Goal: Task Accomplishment & Management: Manage account settings

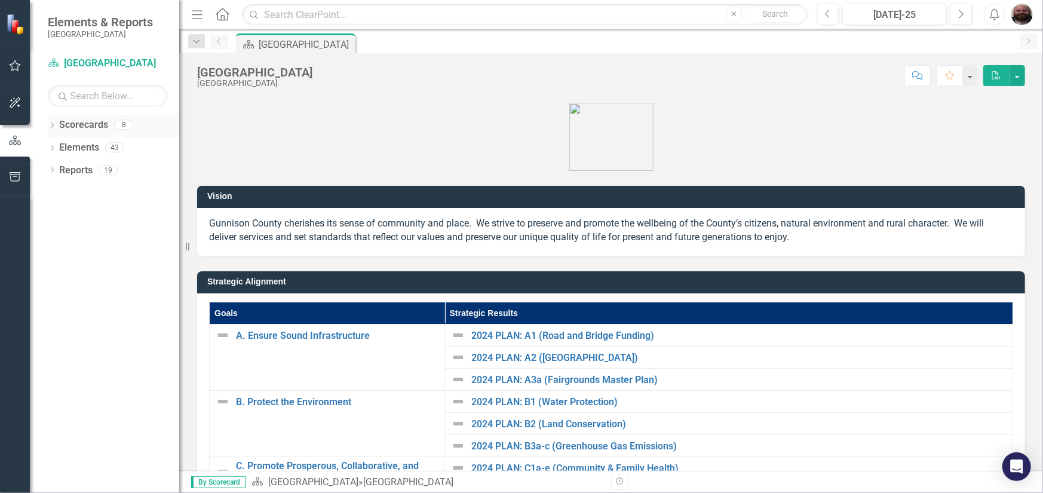
click at [54, 128] on icon "Dropdown" at bounding box center [52, 126] width 8 height 7
click at [49, 148] on div "Dropdown Scorecards 8 Dropdown Gunnison County Dropdown Assessor's Office Asses…" at bounding box center [113, 137] width 131 height 45
click at [55, 143] on icon "Dropdown" at bounding box center [58, 146] width 9 height 7
click at [71, 172] on icon "Dropdown" at bounding box center [70, 169] width 9 height 7
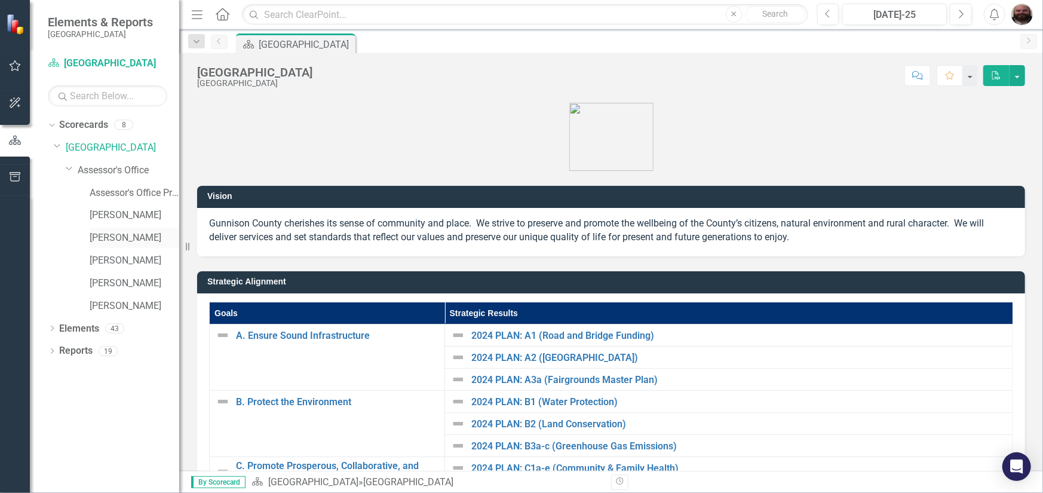
click at [116, 235] on link "[PERSON_NAME]" at bounding box center [135, 238] width 90 height 14
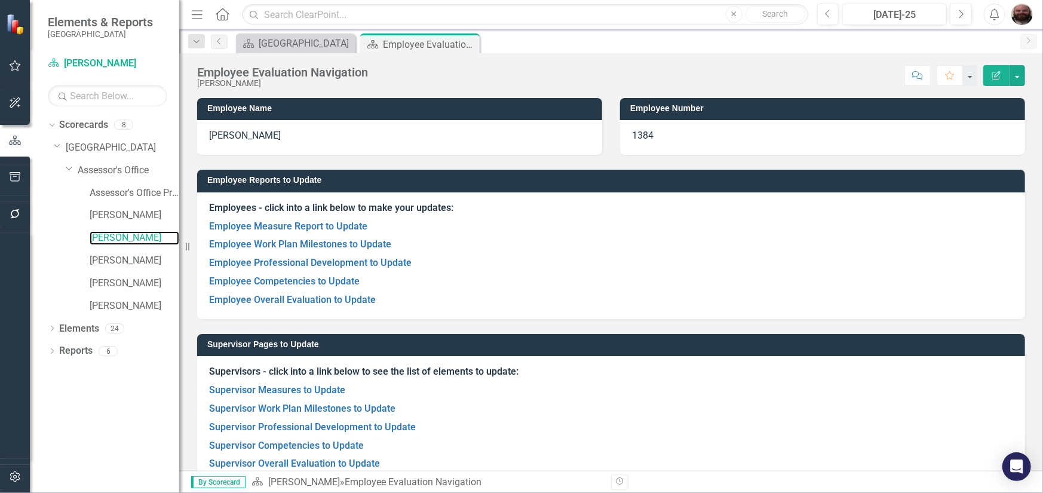
scroll to position [23, 0]
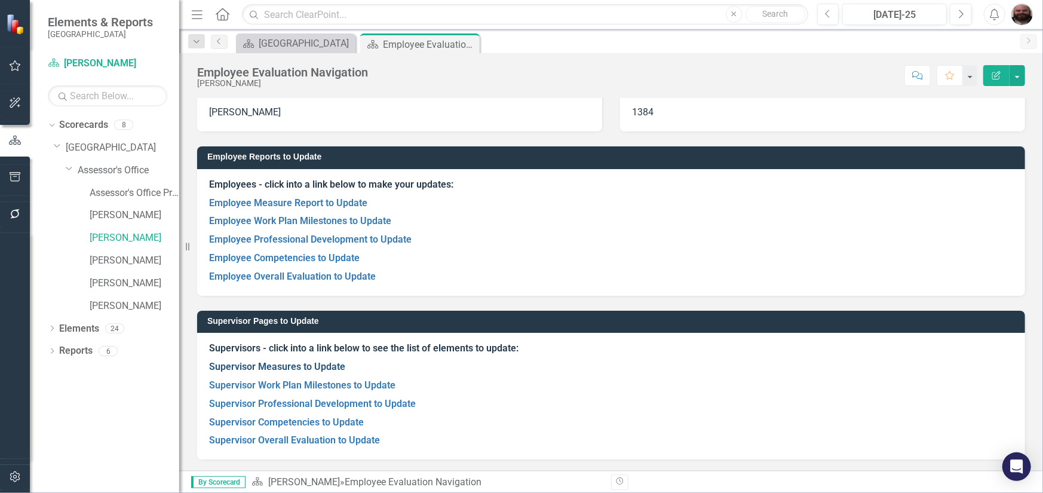
click at [287, 368] on link "Supervisor Measures to Update" at bounding box center [277, 366] width 136 height 11
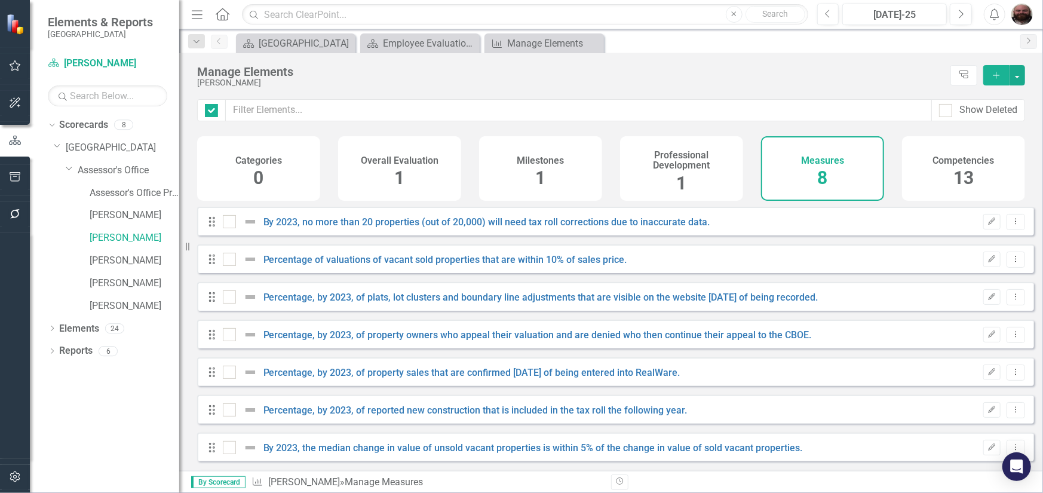
checkbox input "false"
click at [524, 155] on h4 "Milestones" at bounding box center [540, 160] width 47 height 11
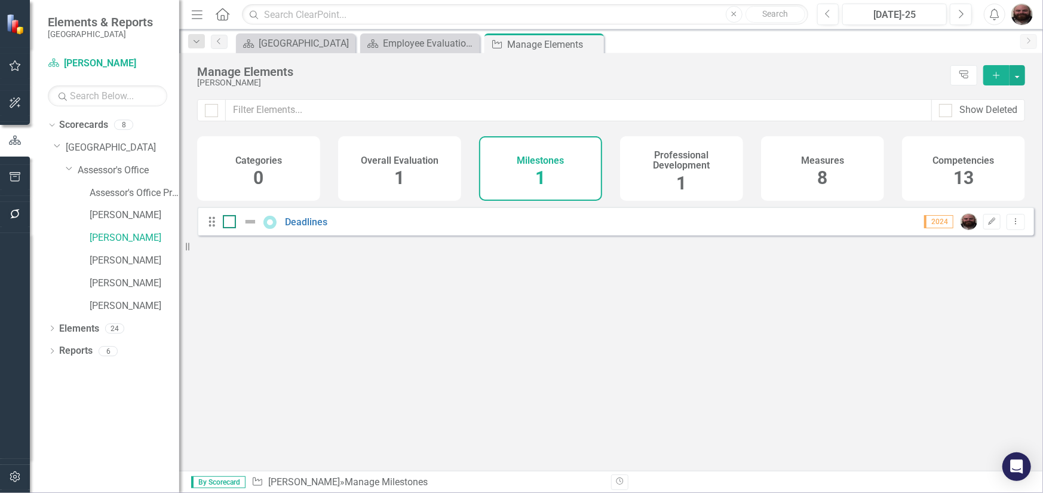
click at [250, 229] on img at bounding box center [250, 221] width 14 height 14
click at [231, 223] on input "checkbox" at bounding box center [227, 219] width 8 height 8
checkbox input "true"
click at [250, 229] on img at bounding box center [250, 221] width 14 height 14
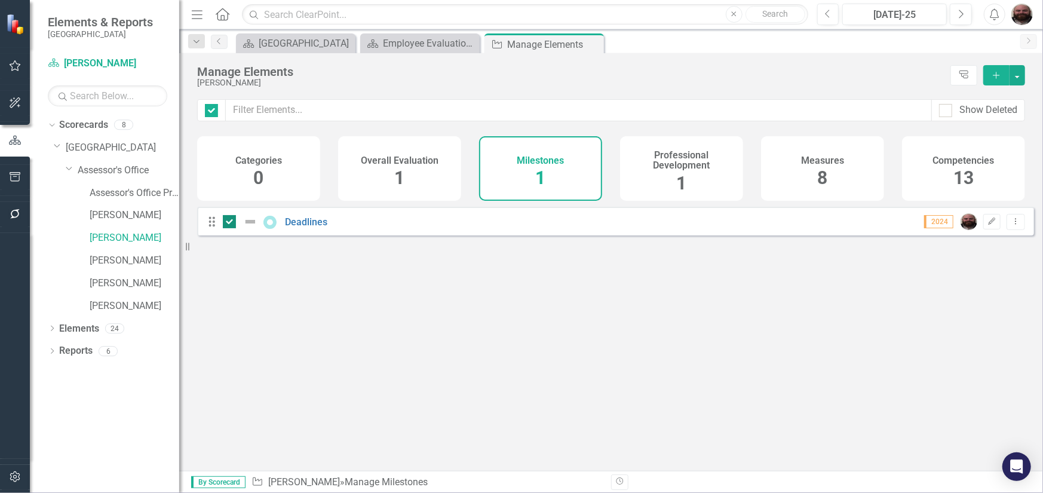
click at [231, 223] on input "checkbox" at bounding box center [227, 219] width 8 height 8
checkbox input "false"
click at [303, 228] on link "Deadlines" at bounding box center [306, 221] width 42 height 11
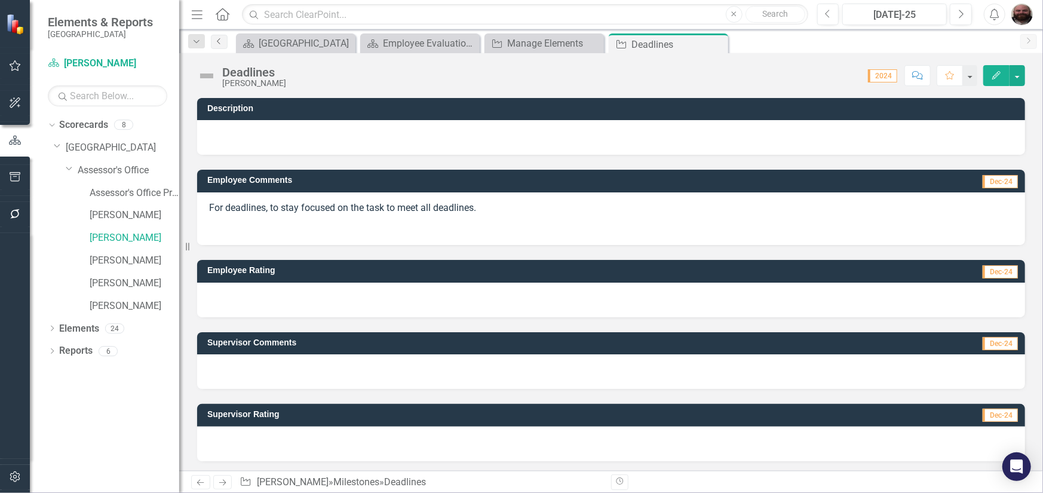
click at [219, 44] on icon "Previous" at bounding box center [219, 41] width 10 height 7
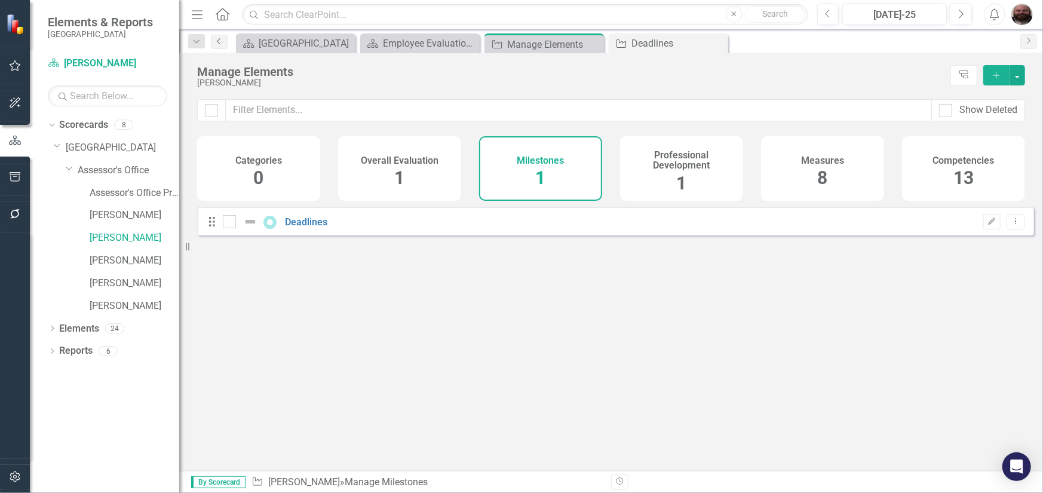
checkbox input "false"
click at [219, 44] on icon "Previous" at bounding box center [219, 41] width 10 height 7
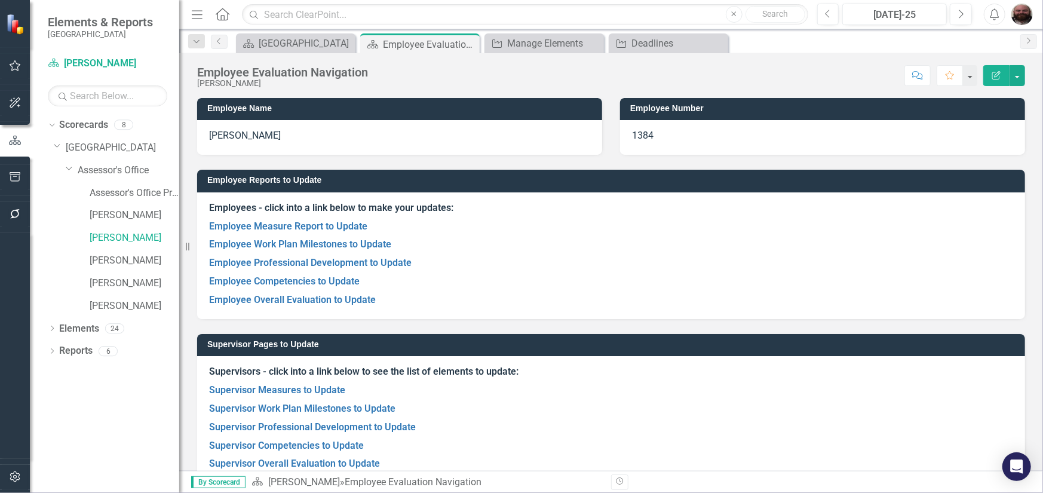
click at [1017, 19] on img "button" at bounding box center [1021, 14] width 21 height 21
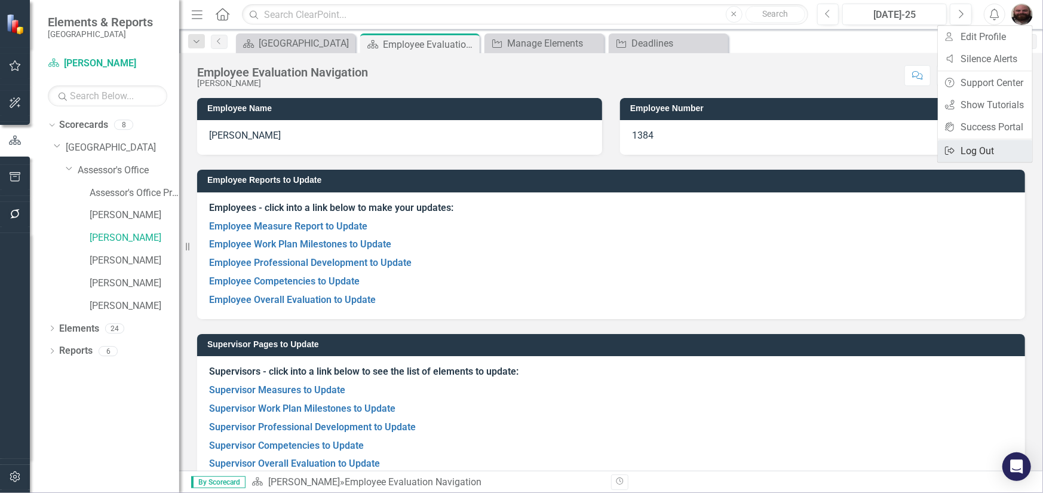
click at [975, 146] on link "Logout Log Out" at bounding box center [985, 151] width 94 height 22
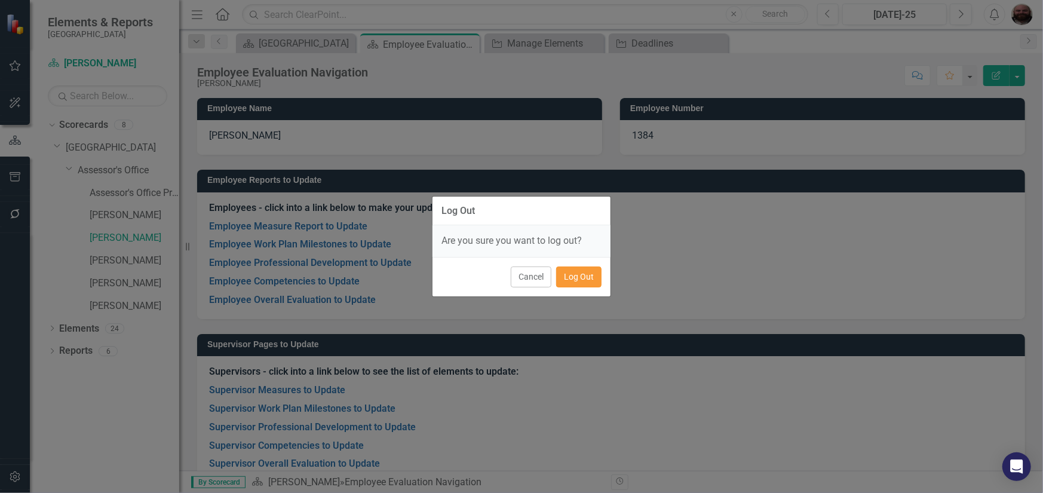
click at [571, 276] on button "Log Out" at bounding box center [578, 276] width 45 height 21
